Goal: Task Accomplishment & Management: Manage account settings

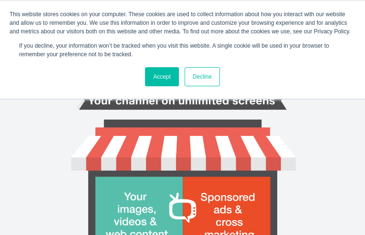
type input "JsHxzPqk"
type input "[EMAIL_ADDRESS][DOMAIN_NAME]"
type input "udkzlFkGrcI"
type input "WWXUPDUioiIPnd"
